Goal: Information Seeking & Learning: Learn about a topic

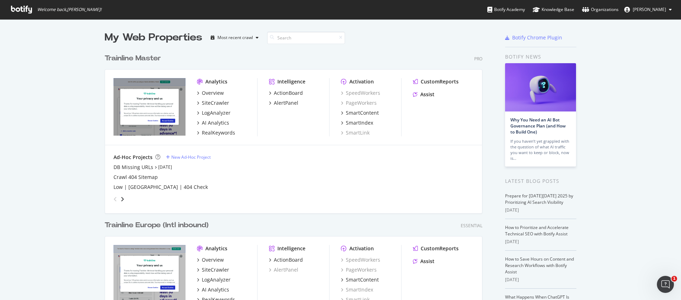
click at [114, 61] on div "Trainline Master" at bounding box center [133, 58] width 56 height 10
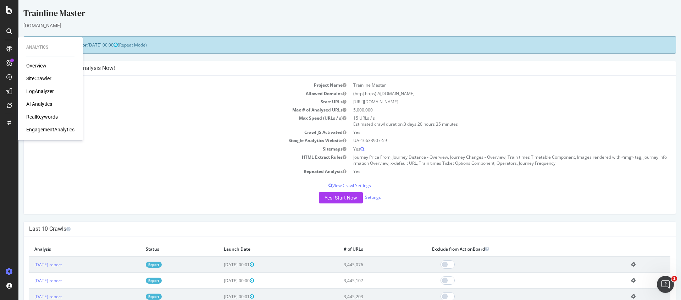
click at [38, 116] on div "RealKeywords" at bounding box center [42, 116] width 32 height 7
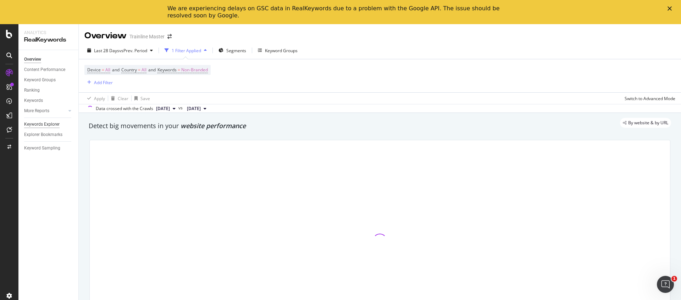
click at [51, 125] on div "Keywords Explorer" at bounding box center [41, 124] width 35 height 7
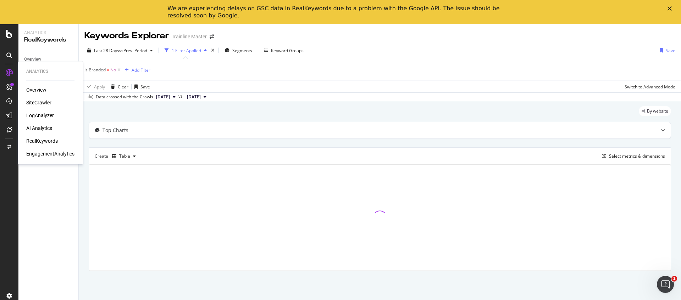
click at [39, 102] on div "SiteCrawler" at bounding box center [38, 102] width 25 height 7
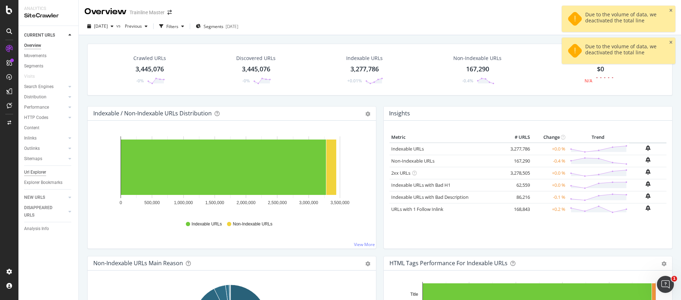
click at [30, 173] on div "Url Explorer" at bounding box center [35, 171] width 22 height 7
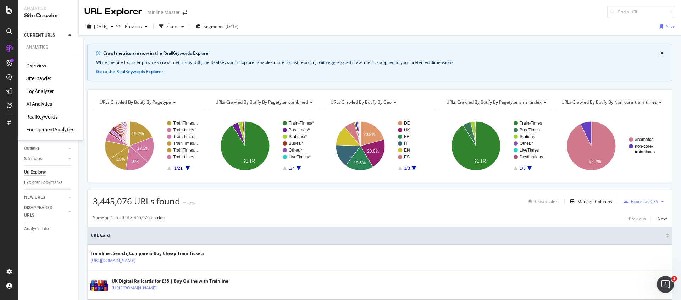
click at [35, 116] on div "RealKeywords" at bounding box center [42, 116] width 32 height 7
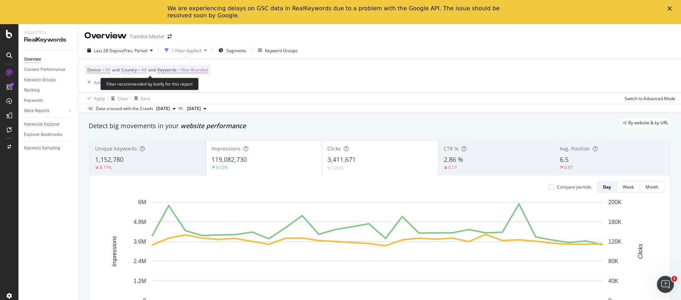
click at [131, 69] on span "Country" at bounding box center [129, 70] width 16 height 6
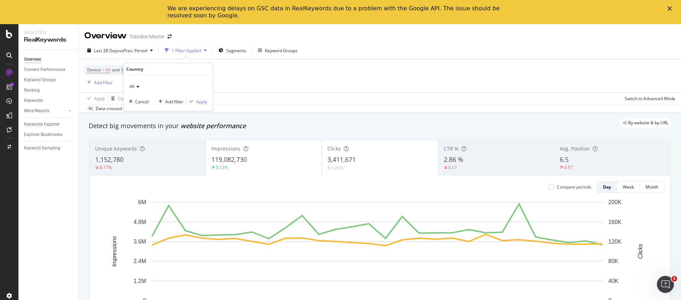
click at [137, 84] on icon at bounding box center [136, 86] width 5 height 4
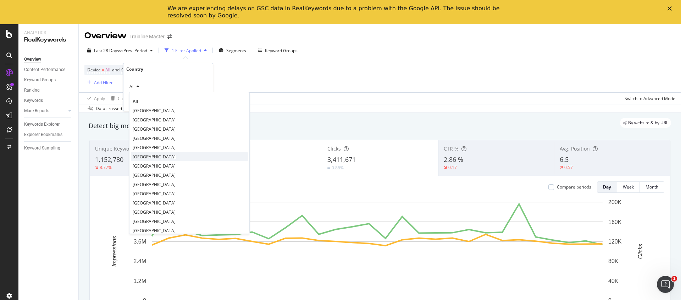
click at [151, 156] on span "[GEOGRAPHIC_DATA]" at bounding box center [154, 156] width 43 height 6
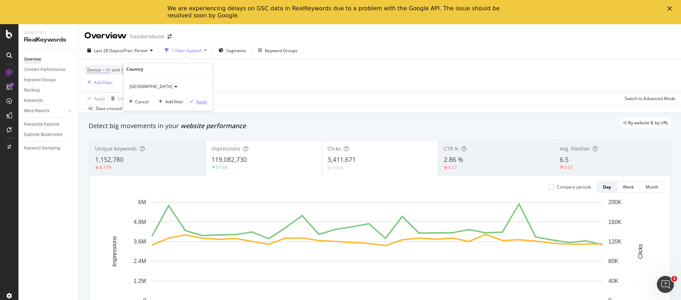
click at [196, 101] on div "Apply" at bounding box center [201, 102] width 11 height 6
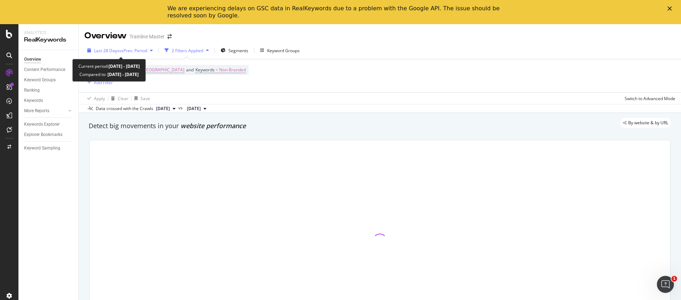
click at [135, 50] on span "vs Prev. Period" at bounding box center [133, 51] width 28 height 6
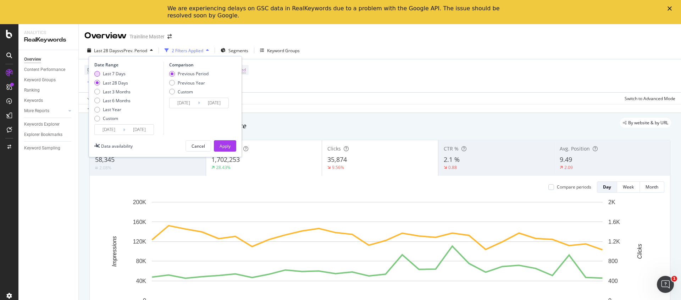
click at [111, 72] on div "Last 7 Days" at bounding box center [114, 74] width 23 height 6
type input "[DATE]"
click at [117, 127] on input "[DATE]" at bounding box center [109, 129] width 28 height 10
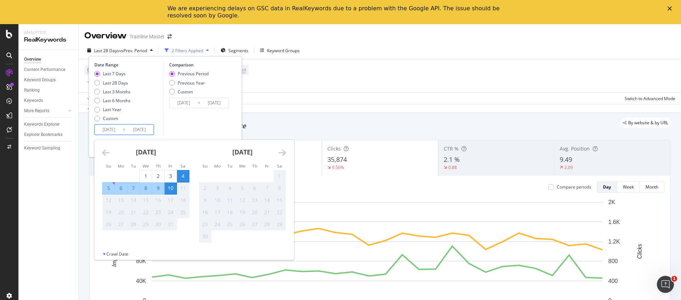
click at [106, 188] on div "5" at bounding box center [108, 187] width 12 height 7
type input "[DATE]"
click at [185, 112] on div "Comparison Previous Period Previous Year Custom [DATE] Navigate forward to inte…" at bounding box center [196, 98] width 67 height 73
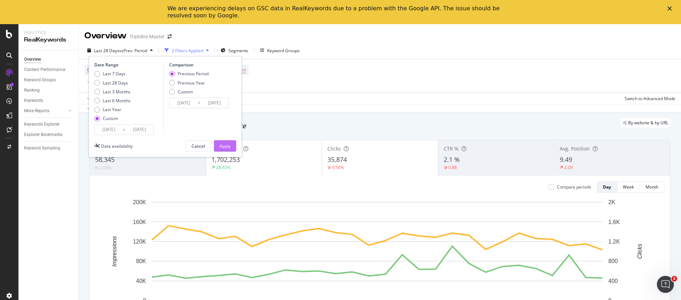
click at [220, 145] on div "Apply" at bounding box center [224, 146] width 11 height 6
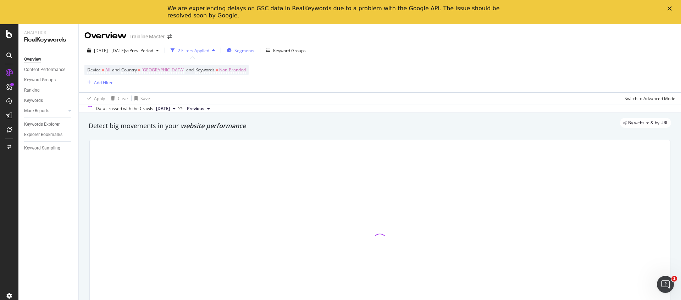
click at [252, 48] on div "Segments" at bounding box center [241, 50] width 28 height 11
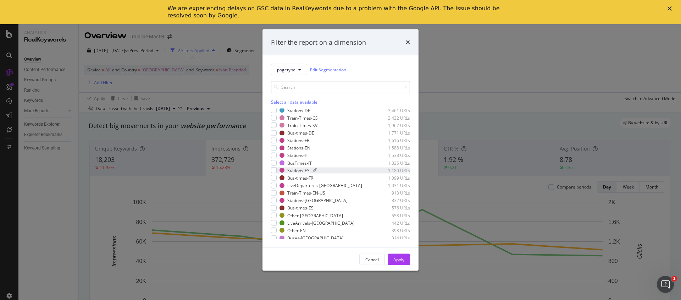
scroll to position [123, 0]
click at [291, 192] on div "Train-Times-EN-US" at bounding box center [306, 192] width 38 height 6
click at [401, 264] on div "Apply" at bounding box center [398, 259] width 11 height 11
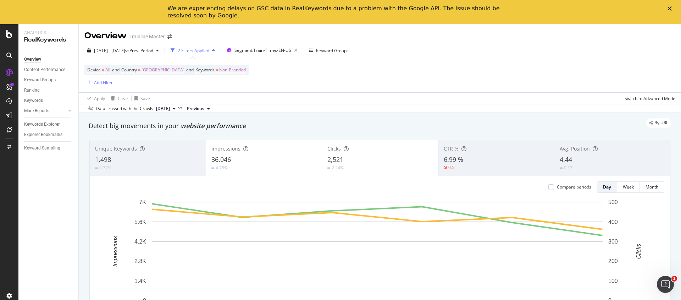
click at [238, 166] on div "4.78%" at bounding box center [263, 167] width 105 height 7
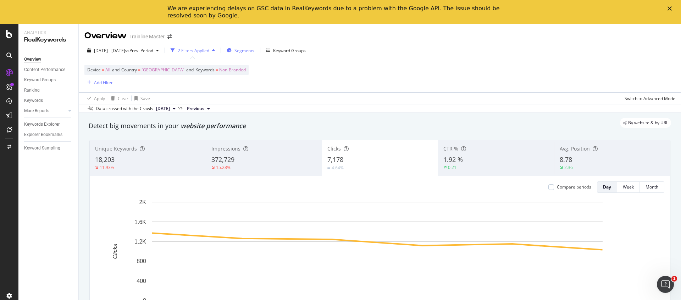
click at [254, 50] on span "Segments" at bounding box center [244, 51] width 20 height 6
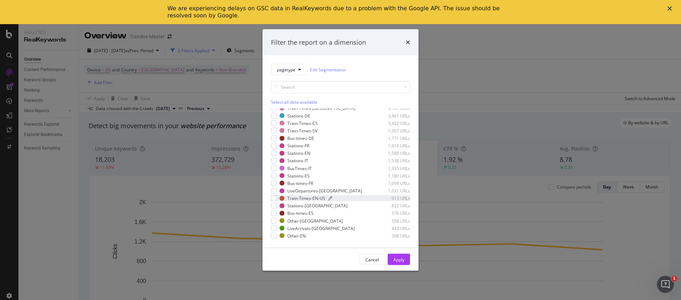
scroll to position [125, 0]
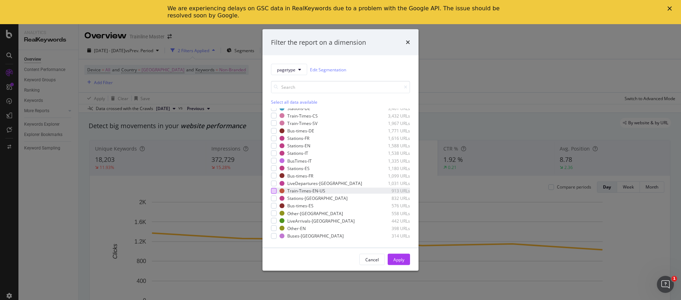
click at [273, 191] on div "modal" at bounding box center [274, 191] width 6 height 6
click at [398, 256] on div "Apply" at bounding box center [398, 259] width 11 height 6
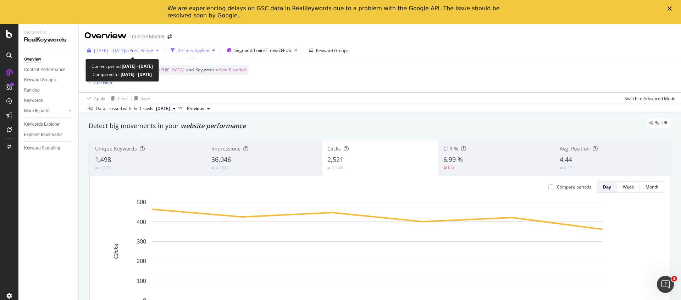
click at [153, 49] on span "vs Prev. Period" at bounding box center [139, 51] width 28 height 6
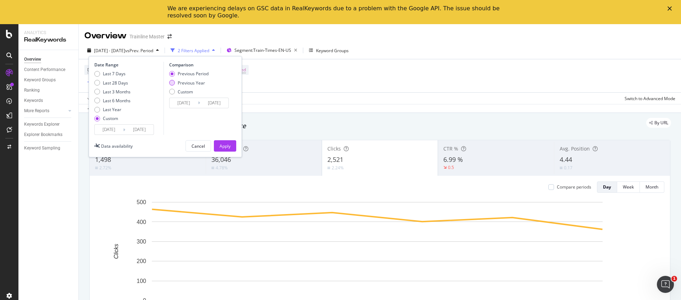
click at [173, 80] on div "Previous Year" at bounding box center [172, 83] width 6 height 6
type input "[DATE]"
click at [224, 146] on div "Apply" at bounding box center [224, 146] width 11 height 6
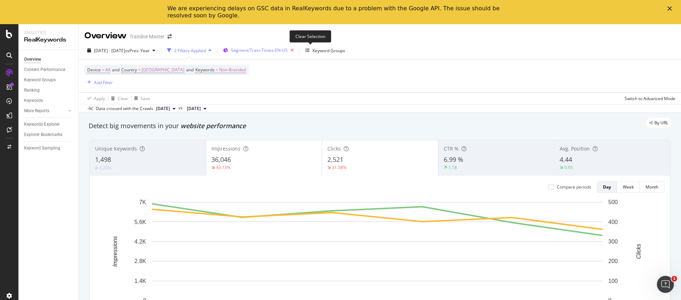
click at [296, 52] on icon "button" at bounding box center [291, 50] width 9 height 10
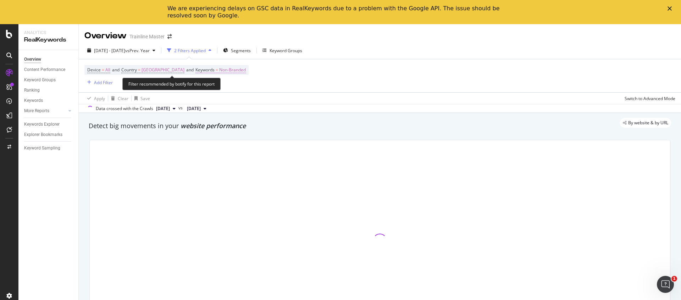
click at [240, 71] on span "Non-Branded" at bounding box center [232, 70] width 27 height 10
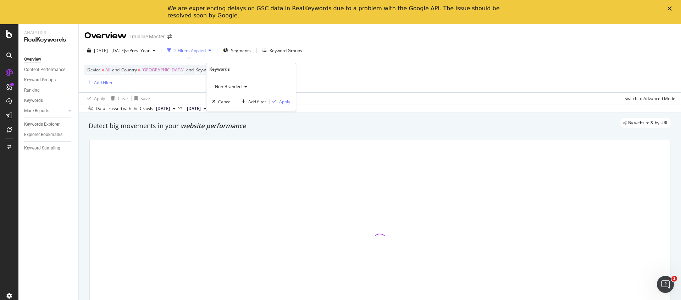
click at [240, 85] on span "Non-Branded" at bounding box center [226, 86] width 29 height 6
click at [229, 88] on span "Non-Branded" at bounding box center [226, 86] width 29 height 6
click at [229, 110] on span "Branded" at bounding box center [254, 111] width 72 height 6
click at [278, 100] on div "button" at bounding box center [274, 101] width 10 height 4
click at [266, 101] on div "Apply Clear Save Switch to Advanced Mode" at bounding box center [380, 98] width 602 height 12
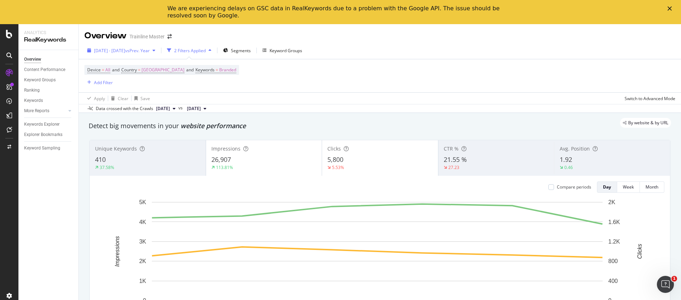
click at [150, 51] on span "vs Prev. Year" at bounding box center [137, 51] width 24 height 6
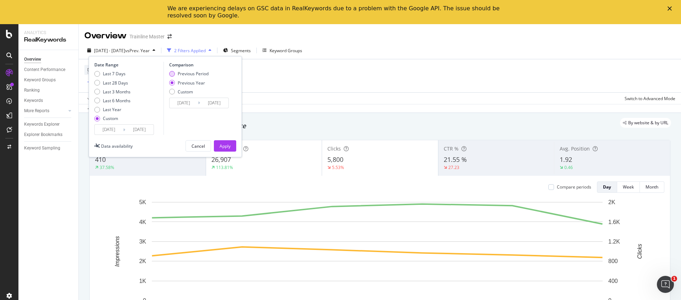
click at [173, 71] on div "Previous Period" at bounding box center [188, 74] width 39 height 6
type input "[DATE]"
click at [228, 149] on div "Apply" at bounding box center [224, 145] width 11 height 11
